Goal: Information Seeking & Learning: Learn about a topic

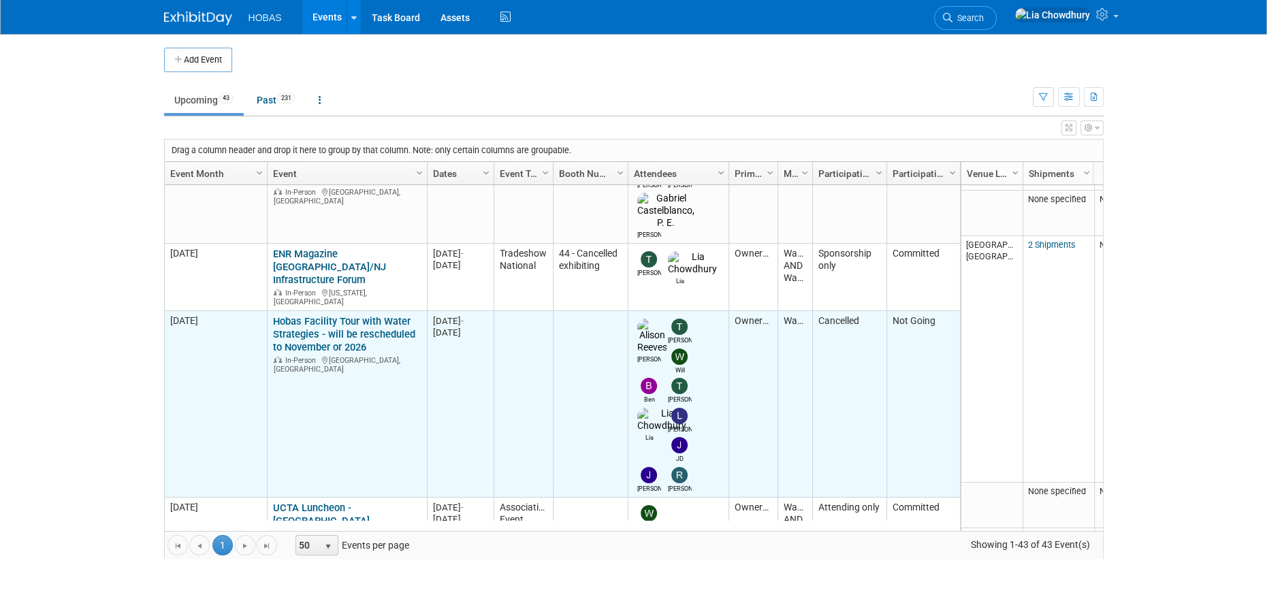
scroll to position [646, 0]
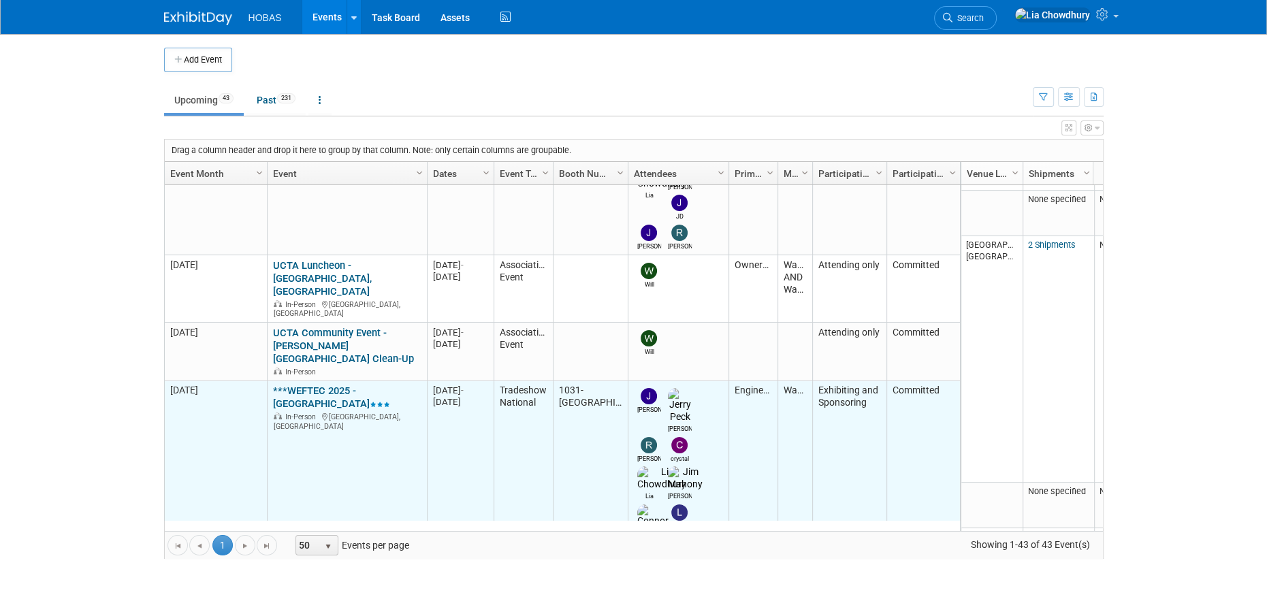
click at [308, 385] on link "***WEFTEC 2025 - [GEOGRAPHIC_DATA]" at bounding box center [331, 397] width 117 height 25
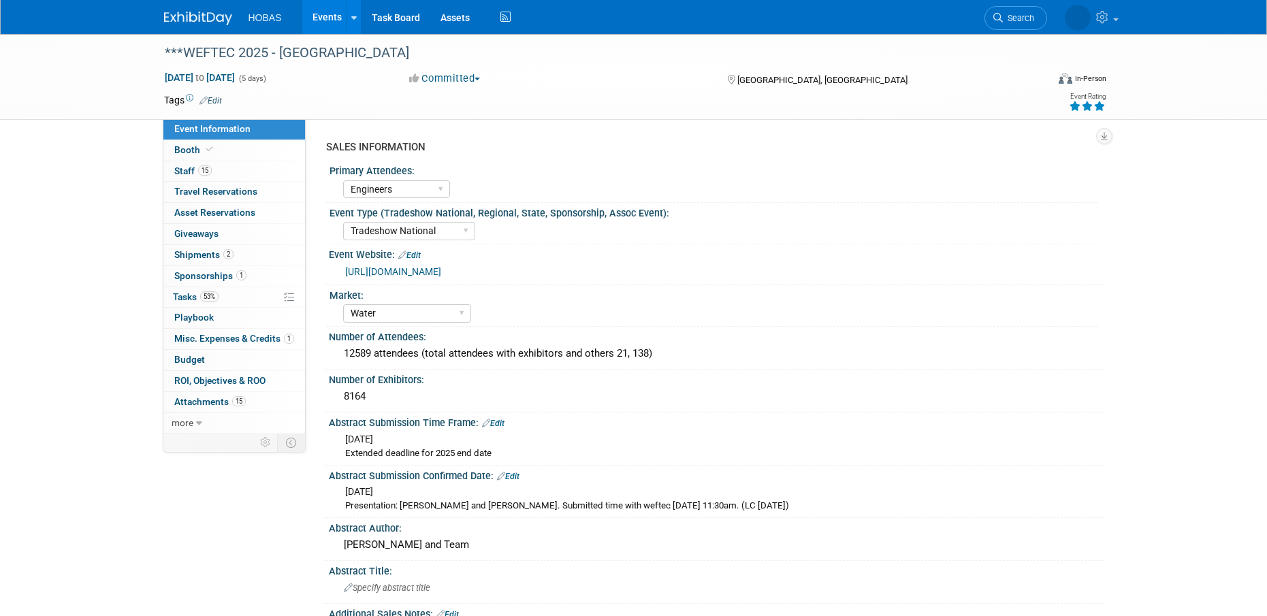
select select "Engineers"
select select "Tradeshow National"
select select "Water"
select select "Exhibiting and Sponsoring"
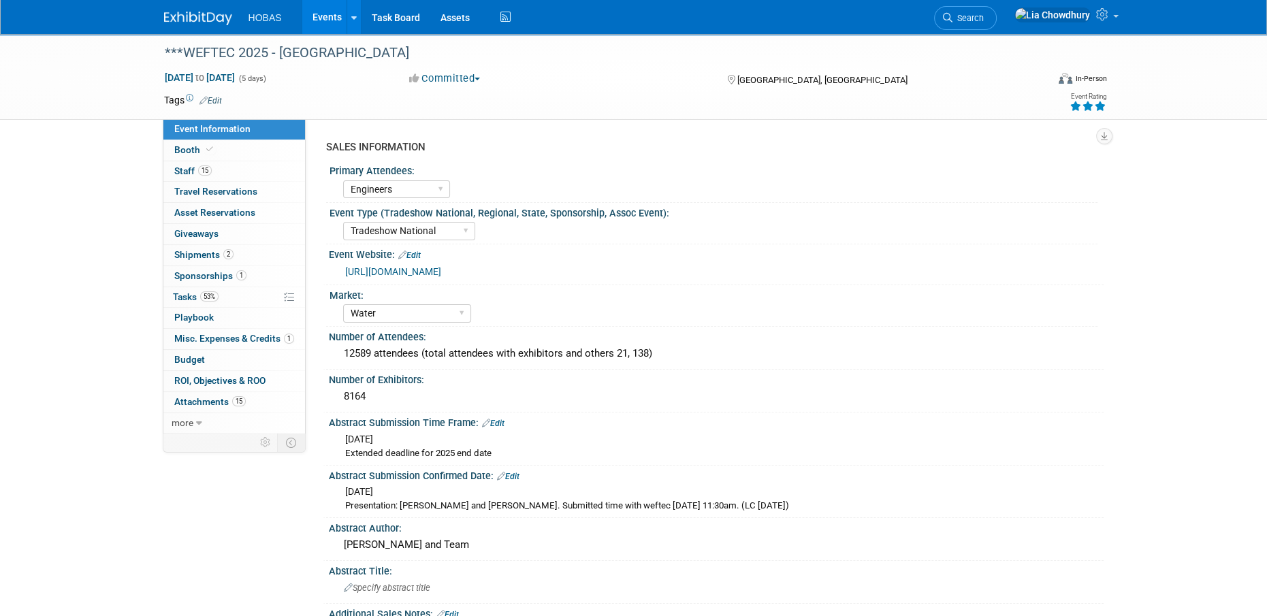
click at [378, 272] on link "[URL][DOMAIN_NAME]" at bounding box center [393, 271] width 96 height 11
click at [410, 274] on link "[URL][DOMAIN_NAME]" at bounding box center [393, 271] width 96 height 11
click at [408, 270] on link "[URL][DOMAIN_NAME]" at bounding box center [393, 271] width 96 height 11
